Goal: Book appointment/travel/reservation

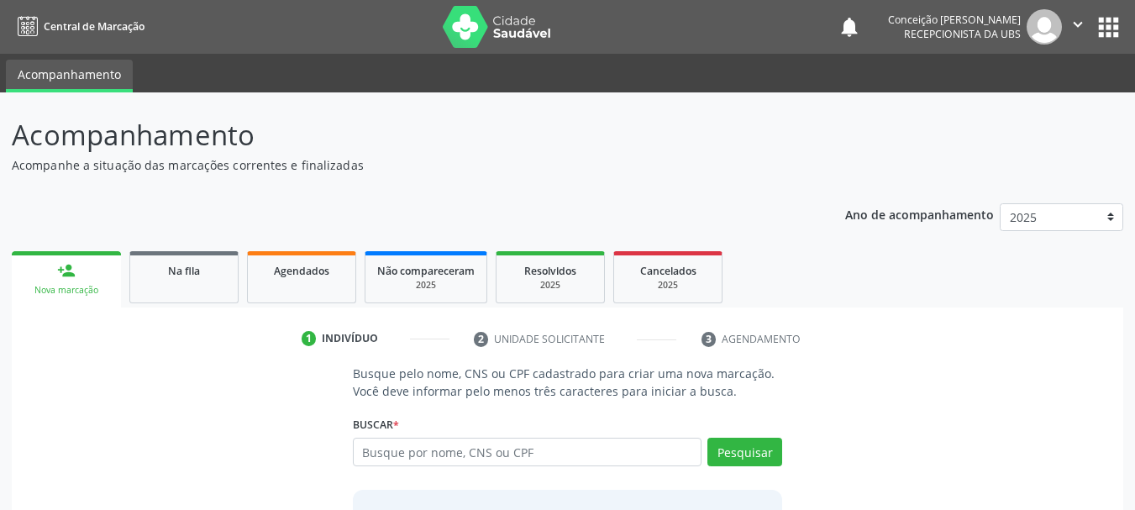
click at [539, 452] on input "text" at bounding box center [527, 452] width 349 height 29
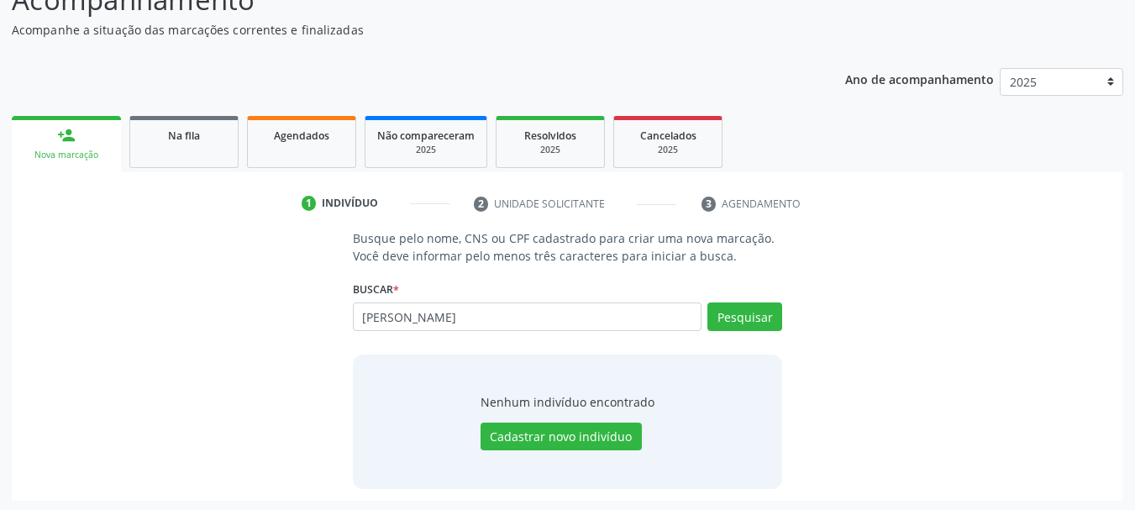
scroll to position [138, 0]
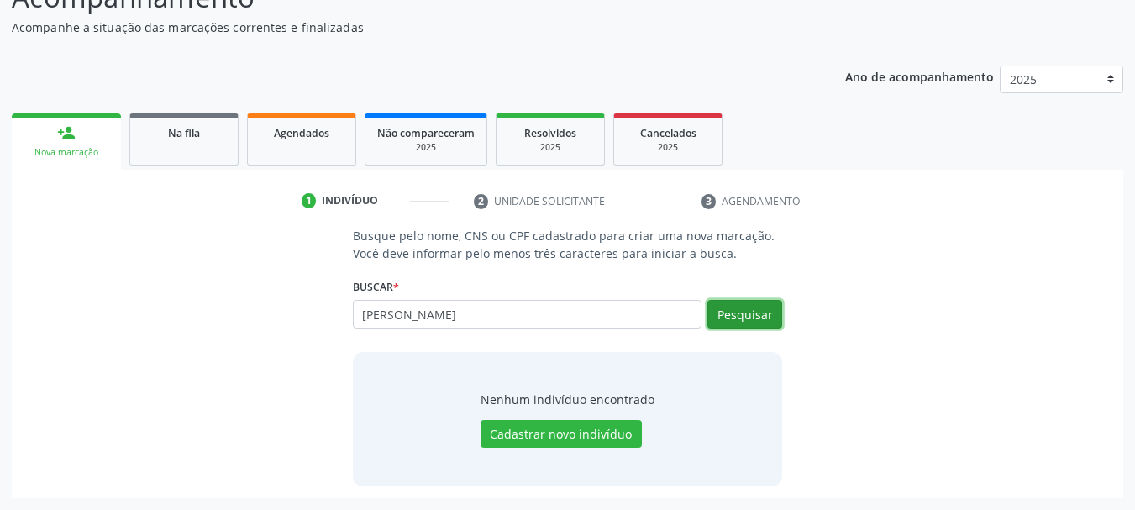
click at [749, 318] on button "Pesquisar" at bounding box center [744, 314] width 75 height 29
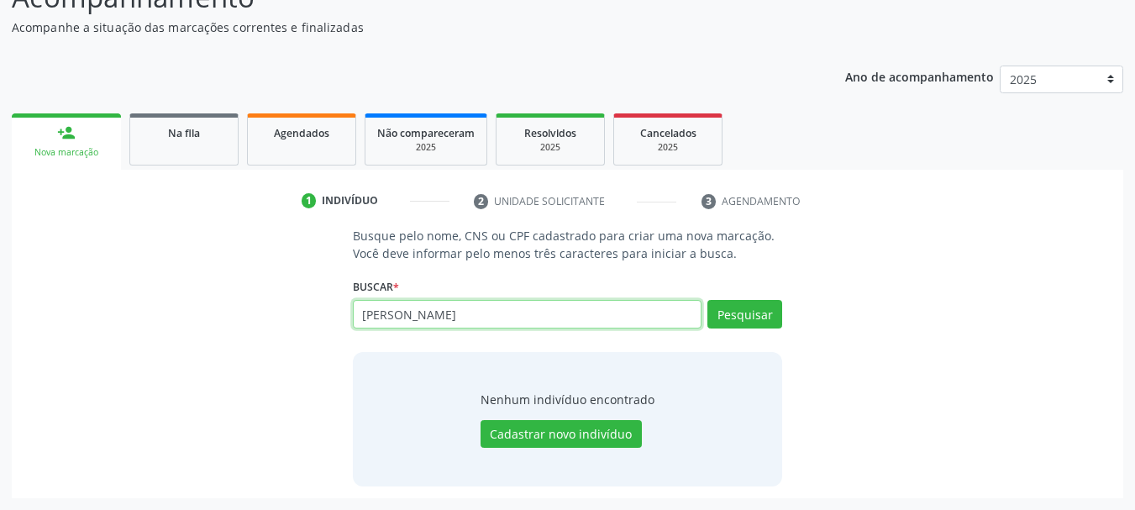
drag, startPoint x: 518, startPoint y: 319, endPoint x: 331, endPoint y: 325, distance: 186.6
click at [331, 325] on div "Busque pelo nome, CNS ou CPF cadastrado para criar uma nova marcação. Você deve…" at bounding box center [568, 356] width 1088 height 259
type input "05874800506"
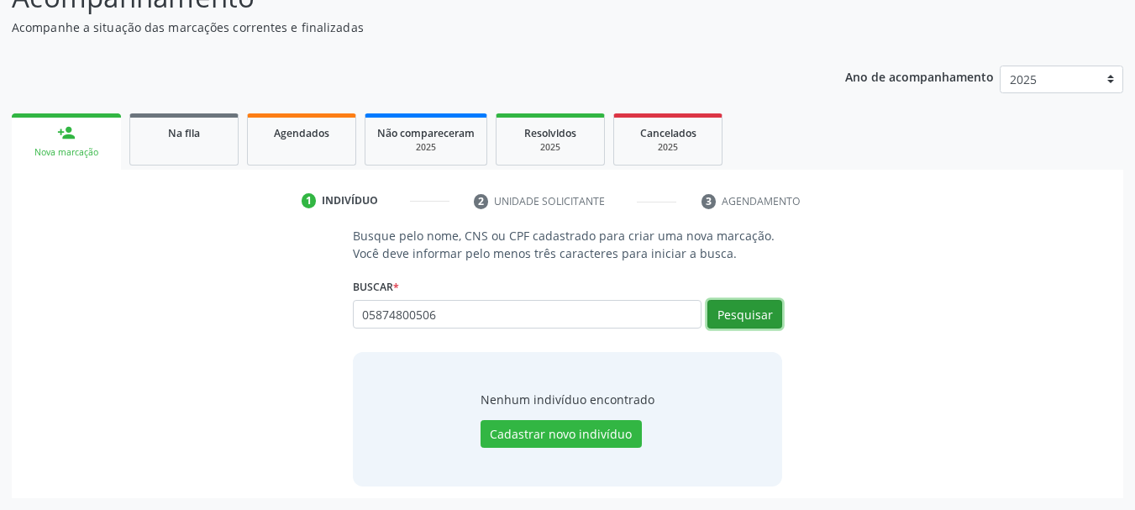
click at [739, 311] on button "Pesquisar" at bounding box center [744, 314] width 75 height 29
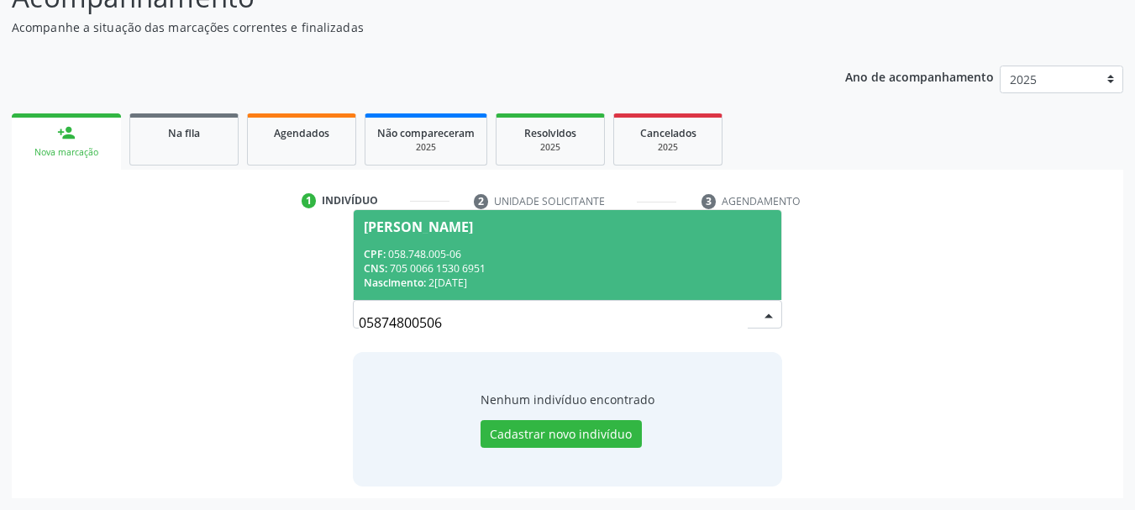
click at [659, 234] on span "[PERSON_NAME] CPF: 058.748.005-06 CNS: 705 0066 1530 6951 Nascimento: [DATE]" at bounding box center [568, 255] width 428 height 90
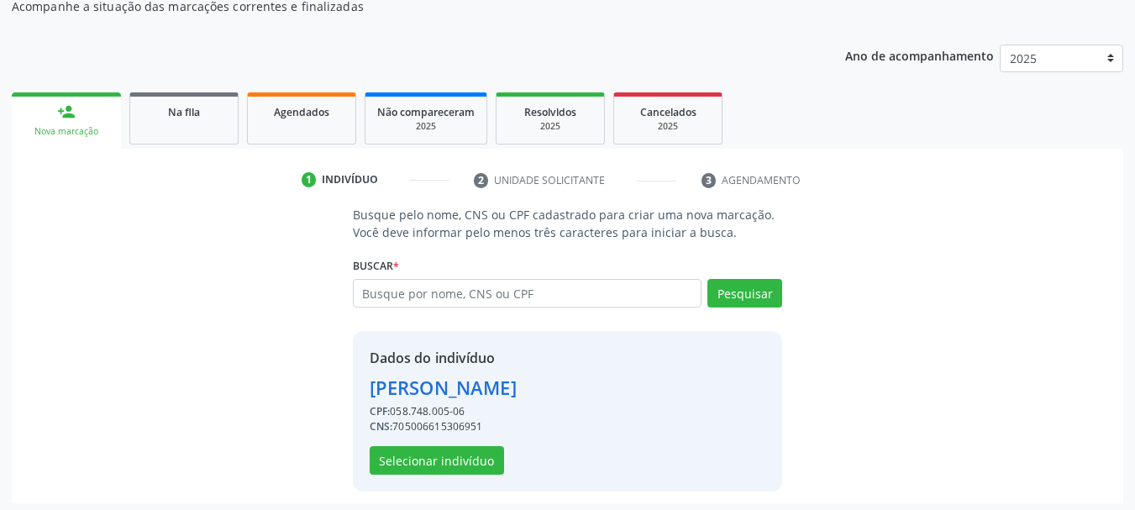
scroll to position [164, 0]
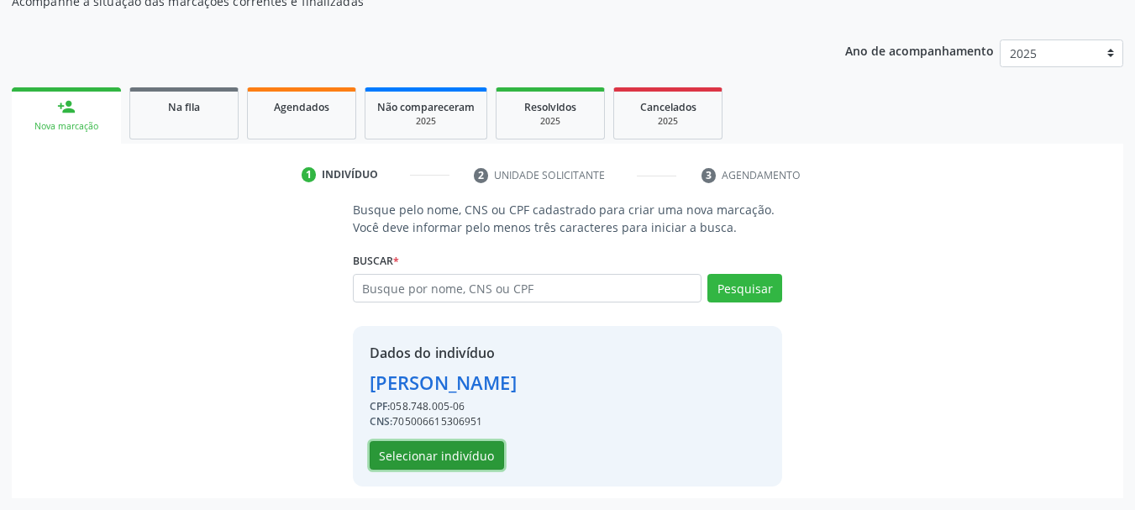
click at [446, 465] on button "Selecionar indivíduo" at bounding box center [437, 455] width 134 height 29
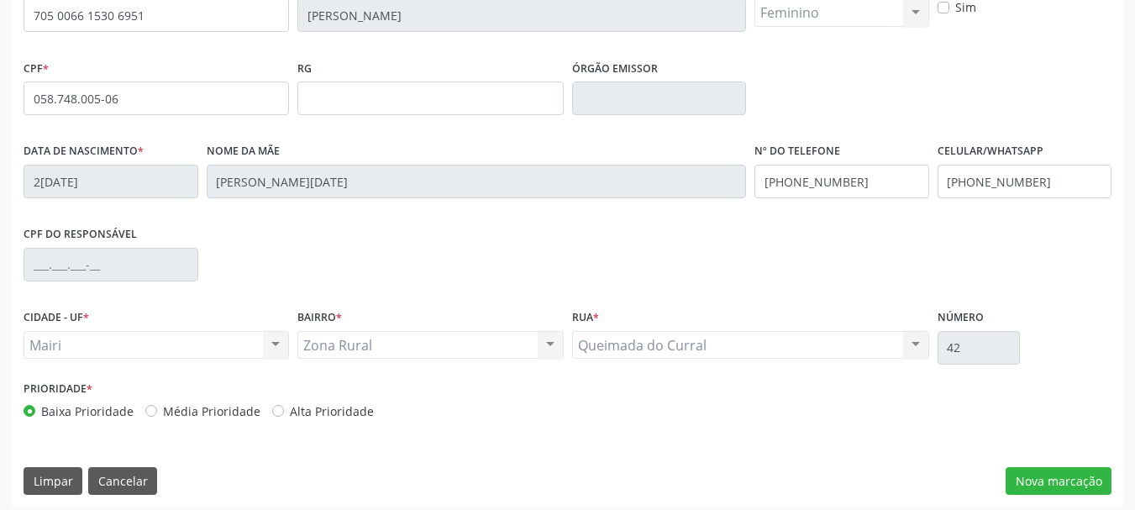
scroll to position [401, 0]
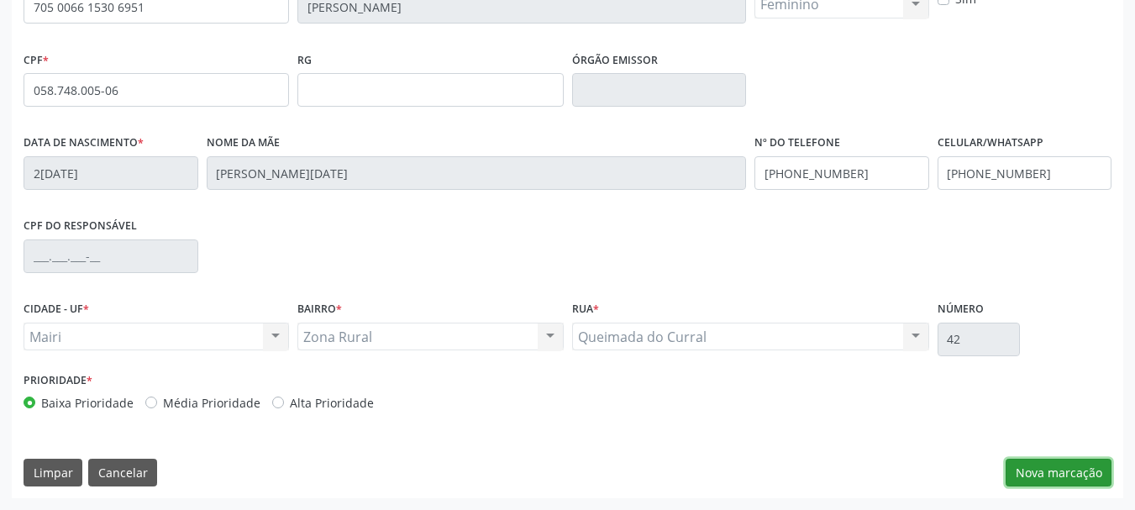
click at [1082, 470] on button "Nova marcação" at bounding box center [1059, 473] width 106 height 29
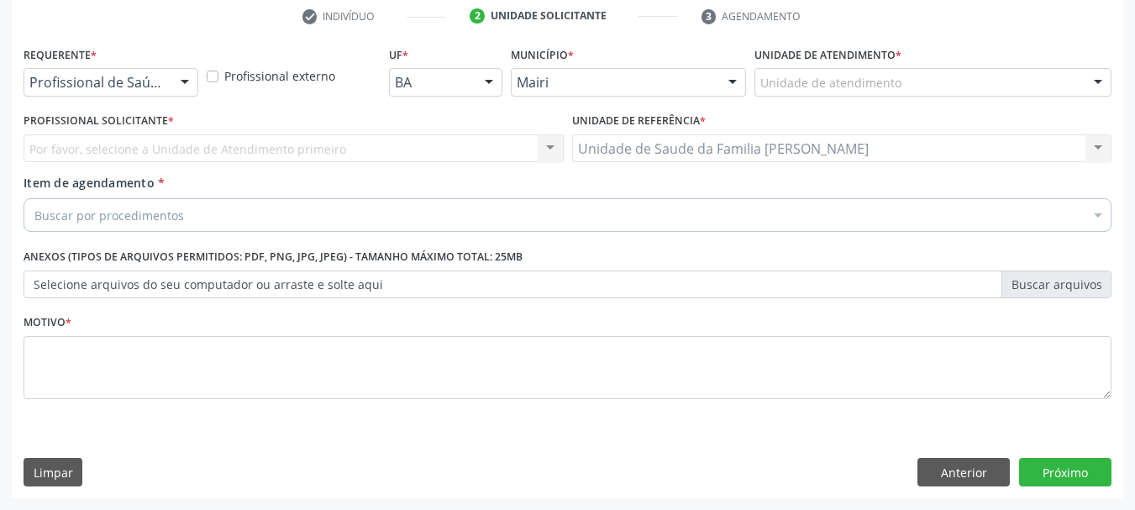
scroll to position [323, 0]
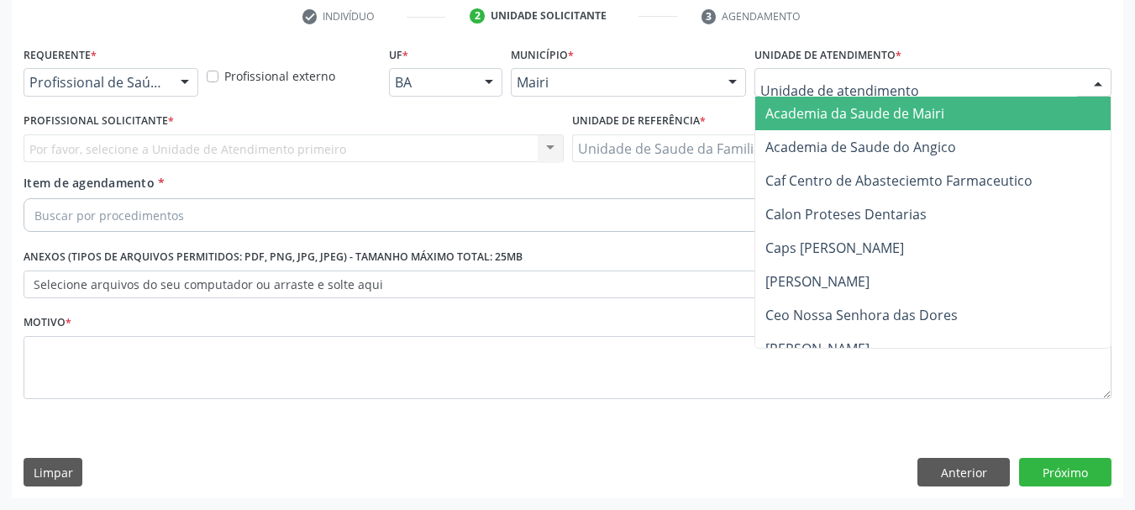
click at [795, 73] on div at bounding box center [932, 82] width 357 height 29
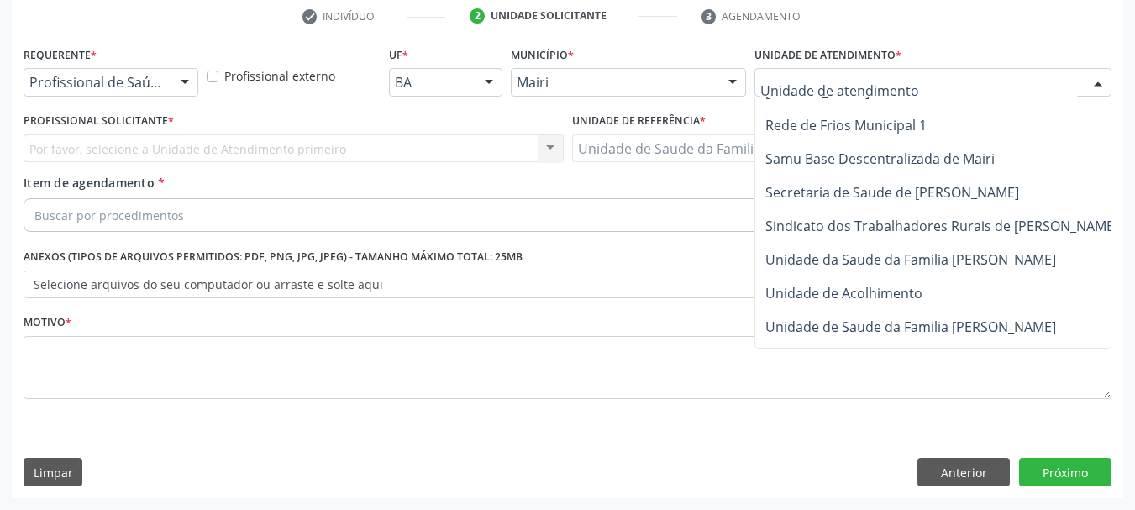
scroll to position [1274, 0]
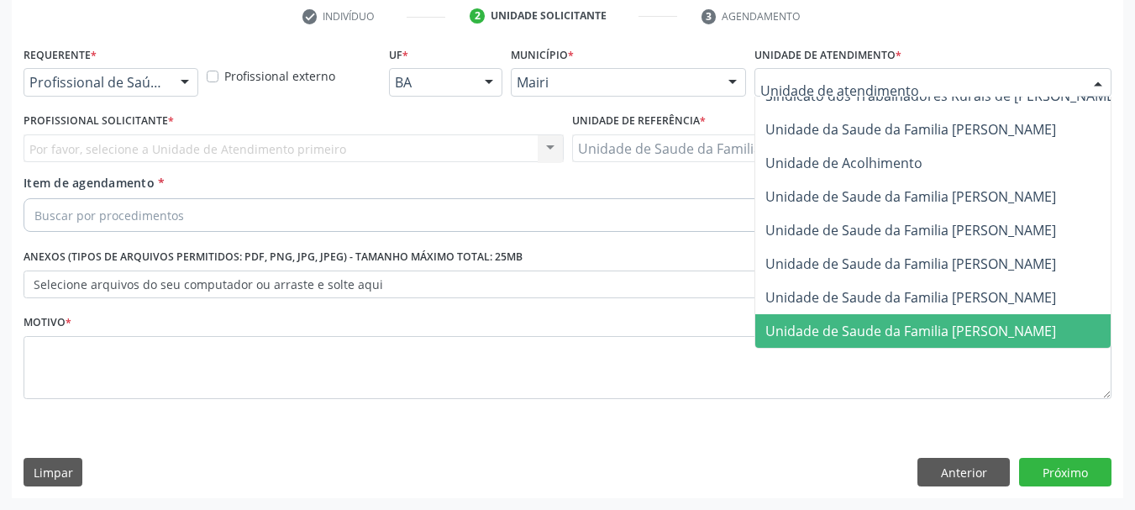
click at [928, 322] on span "Unidade de Saude da Familia [PERSON_NAME]" at bounding box center [910, 331] width 291 height 18
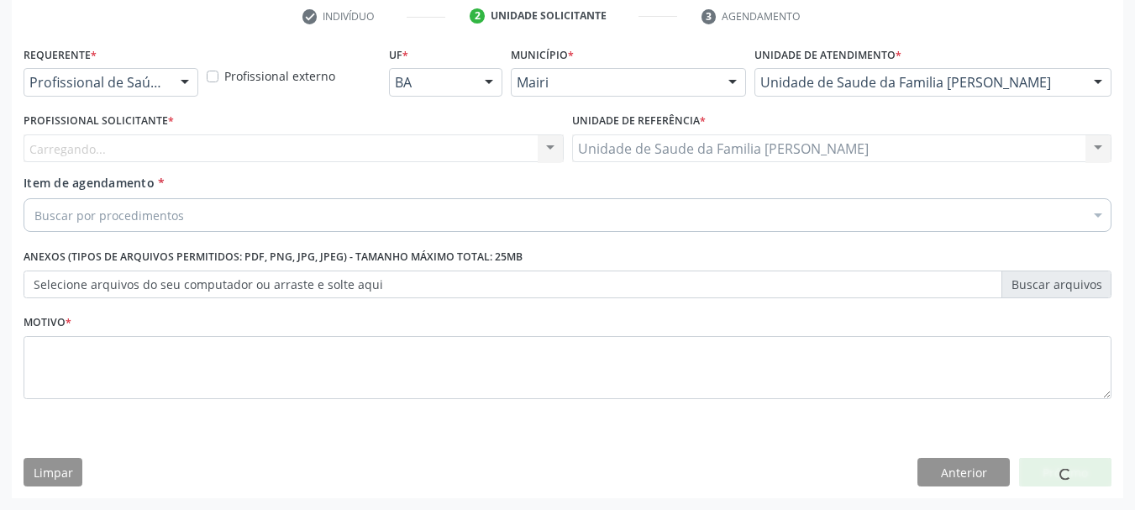
click at [544, 140] on div "Carregando... Nenhum resultado encontrado para: " " Não há nenhuma opção para s…" at bounding box center [294, 148] width 540 height 29
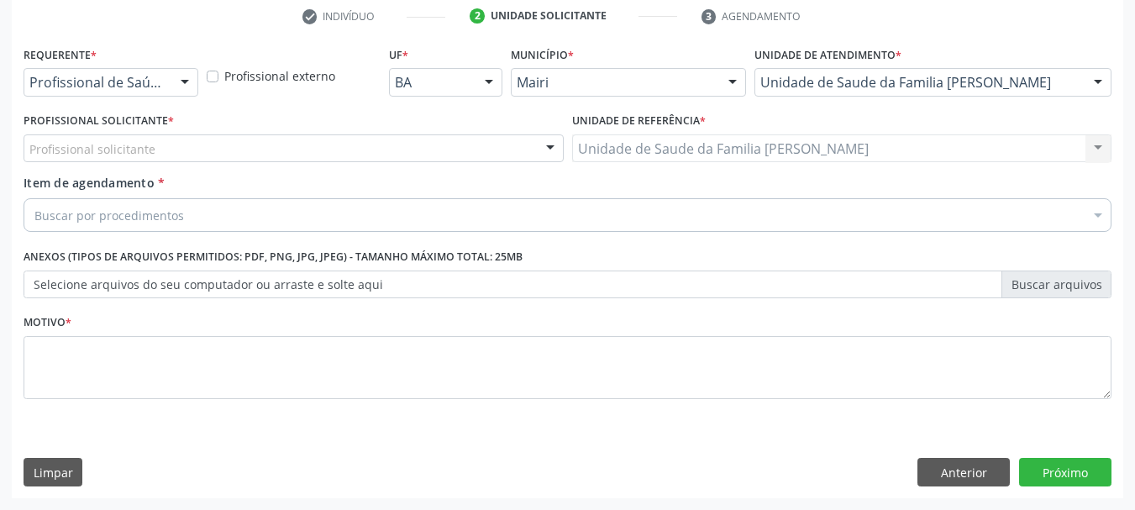
click at [544, 144] on div at bounding box center [550, 149] width 25 height 29
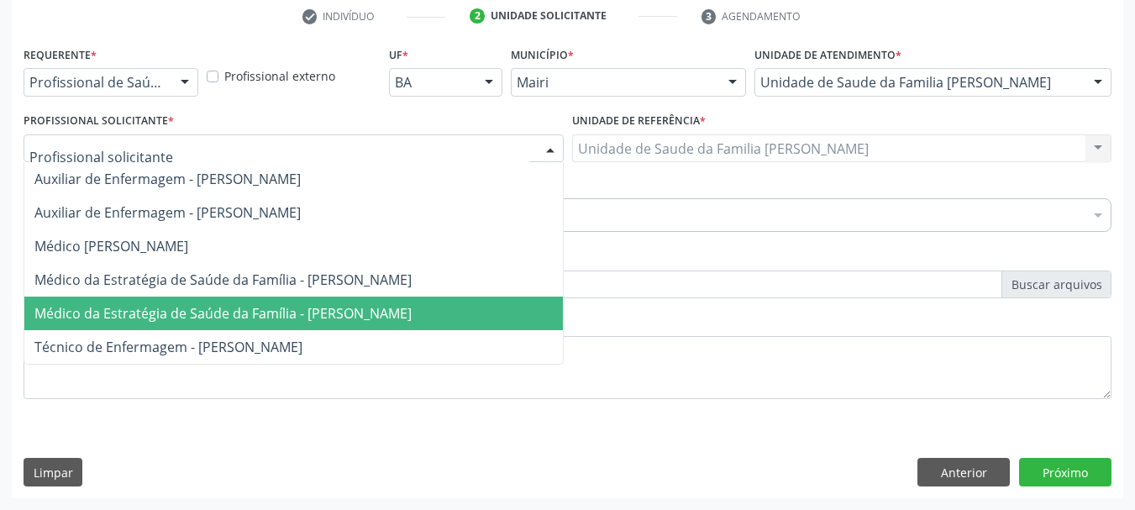
click at [370, 319] on span "Médico da Estratégia de Saúde da Família - [PERSON_NAME]" at bounding box center [222, 313] width 377 height 18
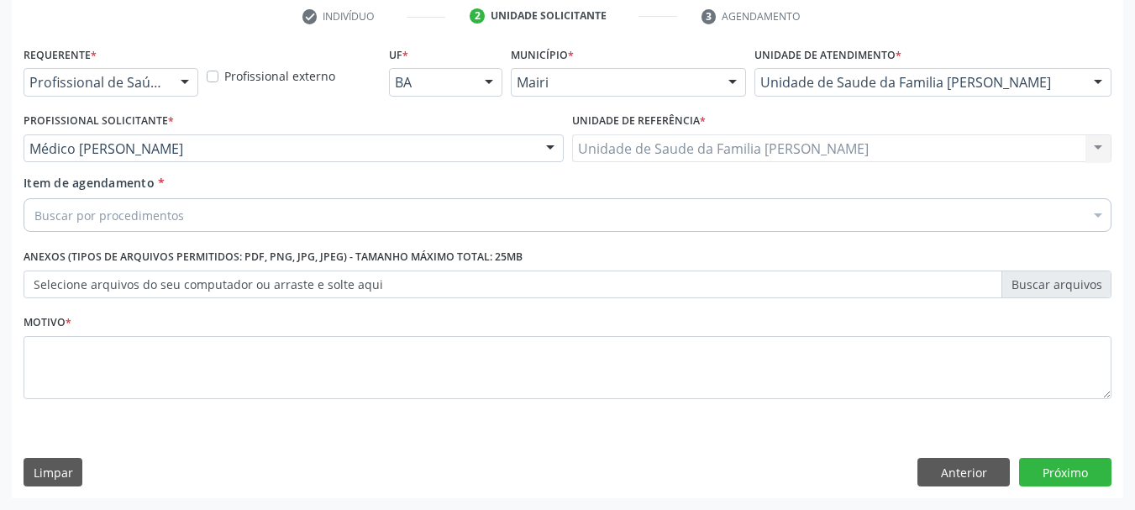
click at [367, 216] on div "Buscar por procedimentos" at bounding box center [568, 215] width 1088 height 34
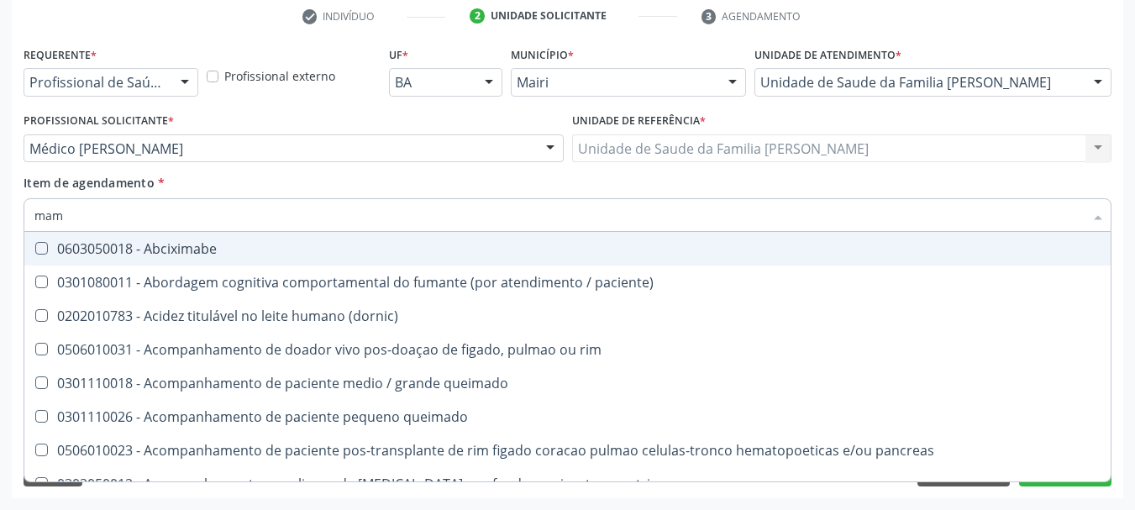
type input "mama"
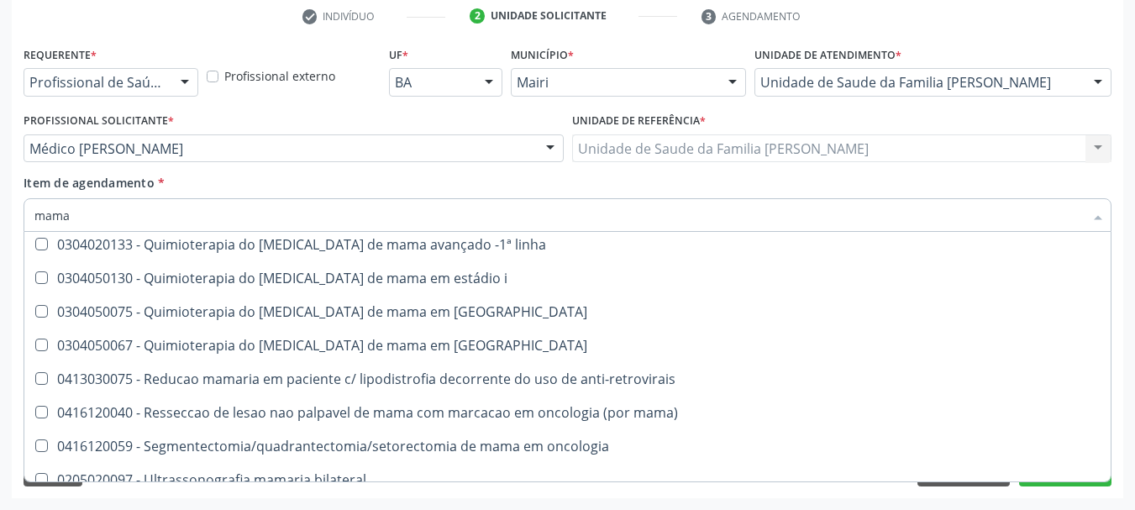
scroll to position [1397, 0]
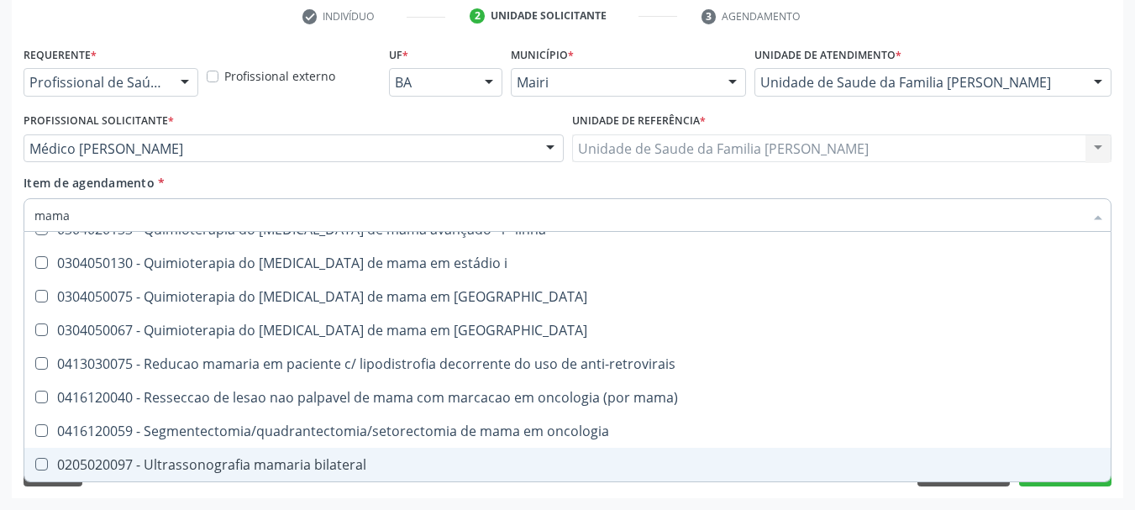
click at [334, 471] on div "0205020097 - Ultrassonografia mamaria bilateral" at bounding box center [567, 464] width 1066 height 13
checkbox bilateral "true"
click at [1021, 485] on button "Próximo" at bounding box center [1065, 472] width 92 height 29
checkbox mama "true"
checkbox bilateral "false"
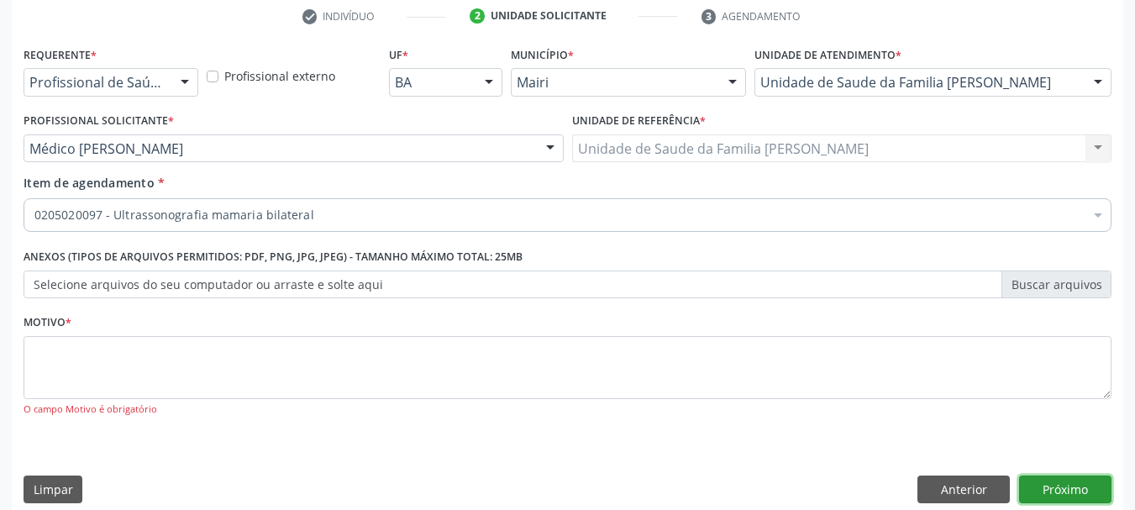
scroll to position [0, 0]
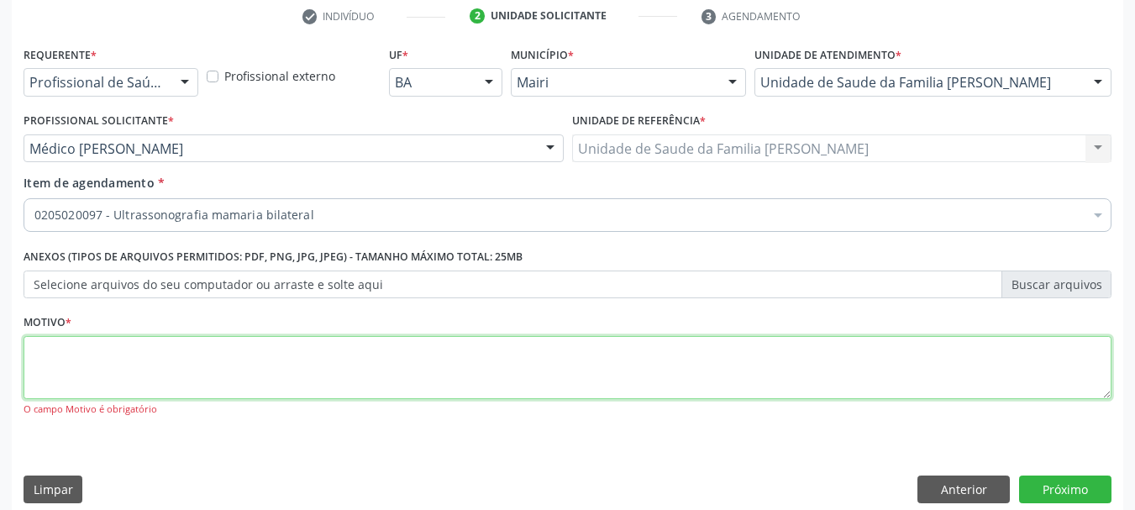
click at [735, 376] on textarea at bounding box center [568, 368] width 1088 height 64
type textarea "avaliaçao"
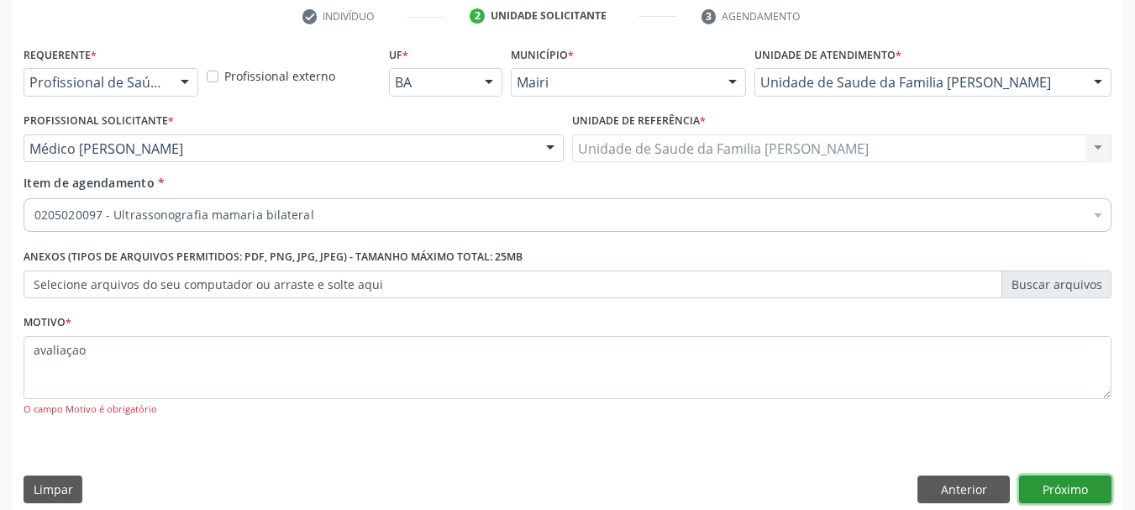
click at [1056, 481] on button "Próximo" at bounding box center [1065, 490] width 92 height 29
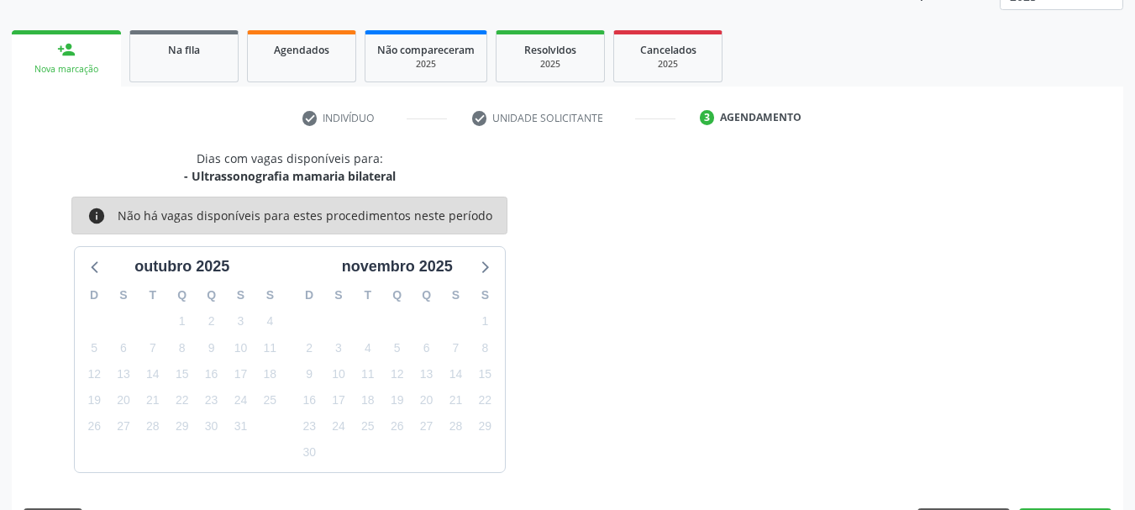
scroll to position [271, 0]
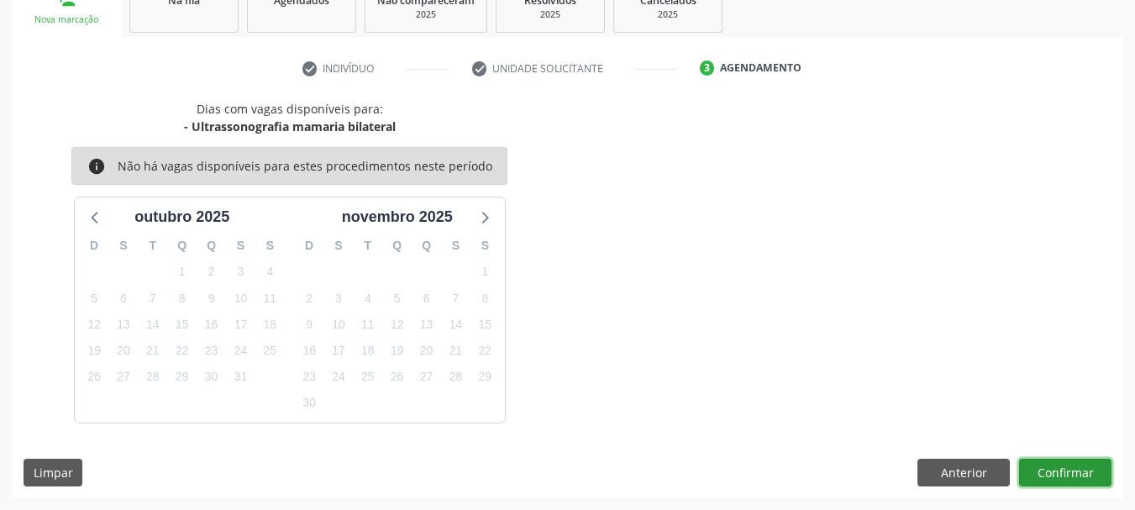
click at [1047, 472] on button "Confirmar" at bounding box center [1065, 473] width 92 height 29
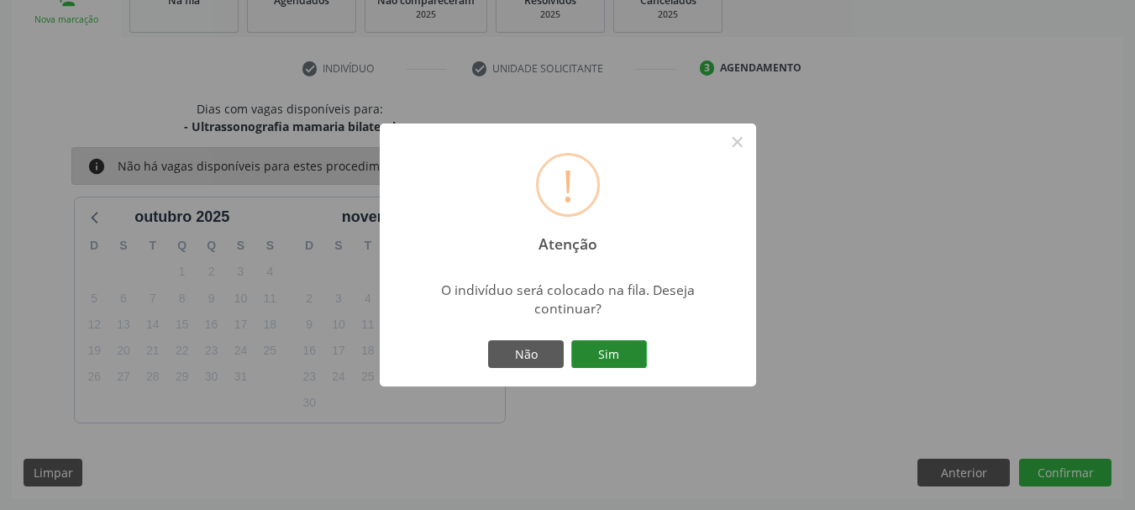
click at [617, 354] on button "Sim" at bounding box center [609, 354] width 76 height 29
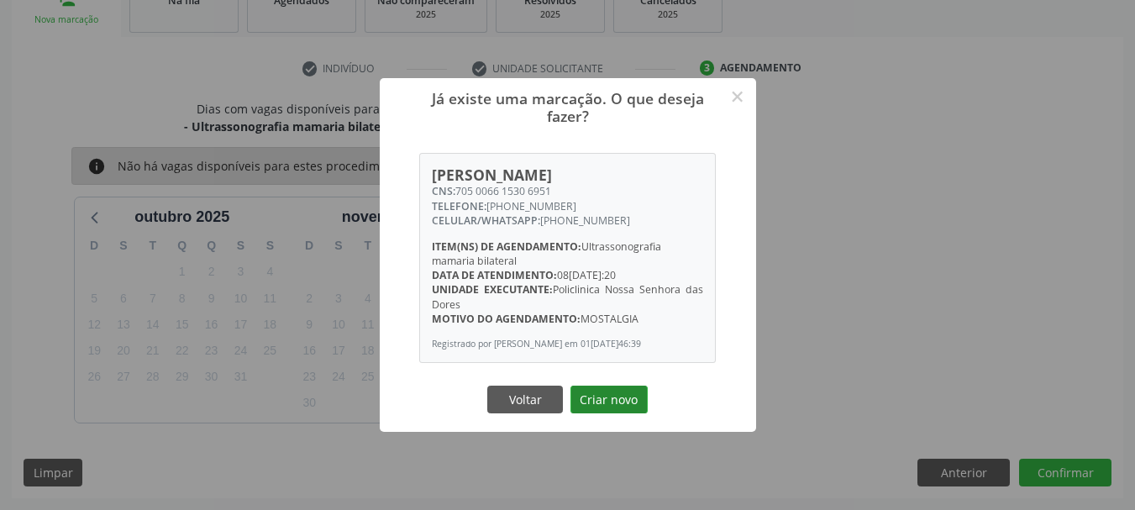
click at [624, 411] on button "Criar novo" at bounding box center [608, 400] width 77 height 29
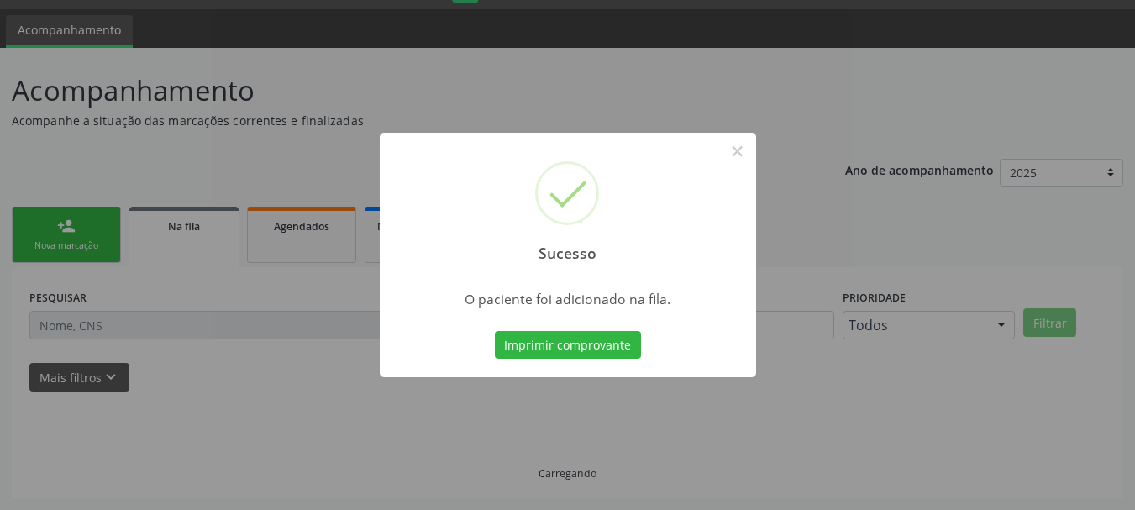
scroll to position [45, 0]
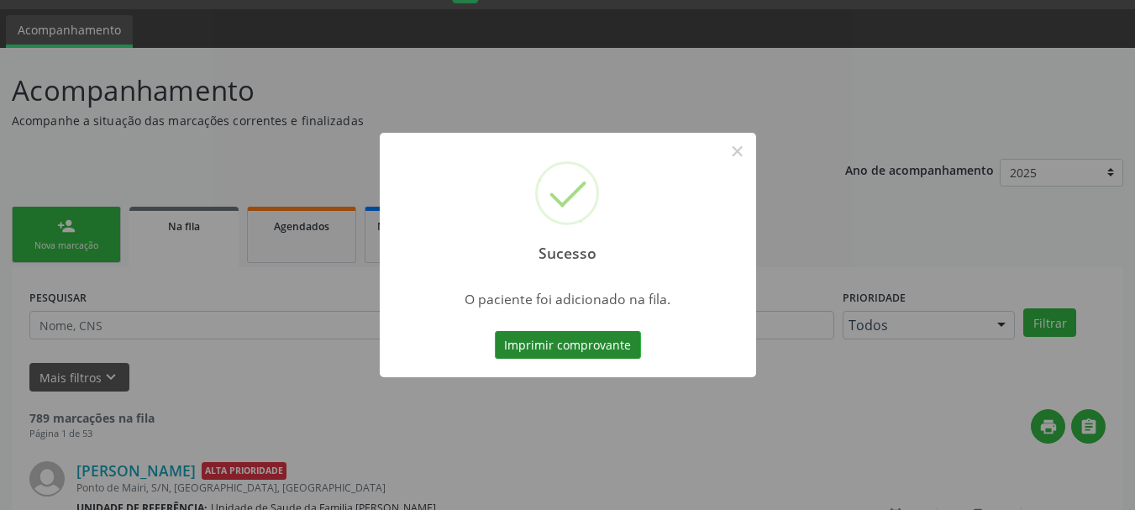
click at [622, 344] on button "Imprimir comprovante" at bounding box center [568, 345] width 146 height 29
